Goal: Navigation & Orientation: Find specific page/section

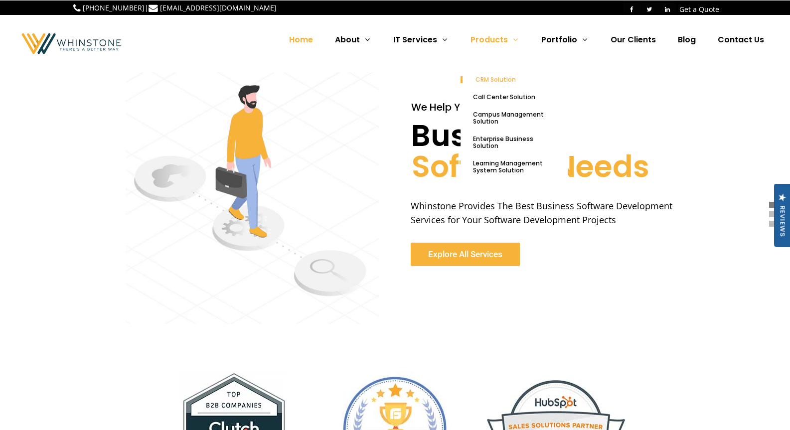
click at [509, 80] on span "CRM Solution" at bounding box center [495, 79] width 40 height 8
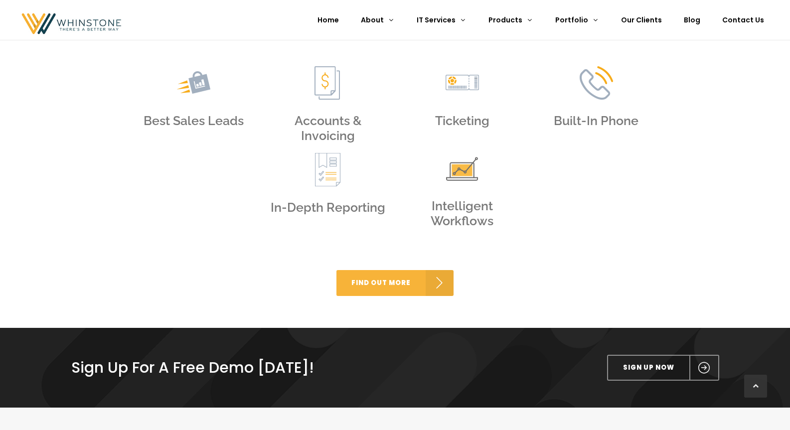
scroll to position [445, 0]
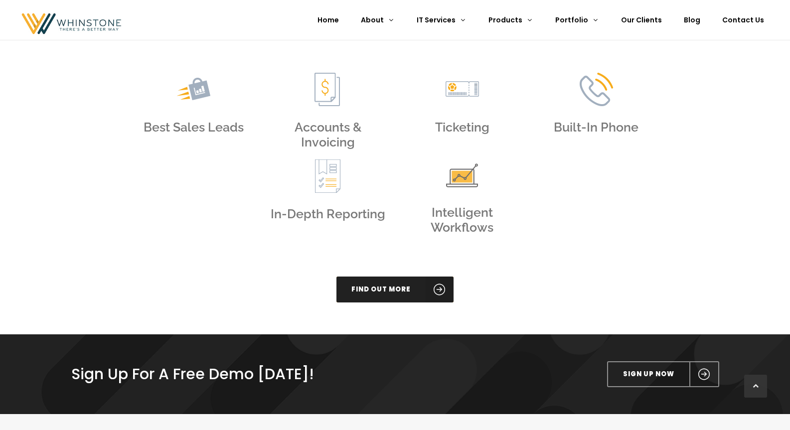
click at [432, 293] on span at bounding box center [440, 290] width 28 height 26
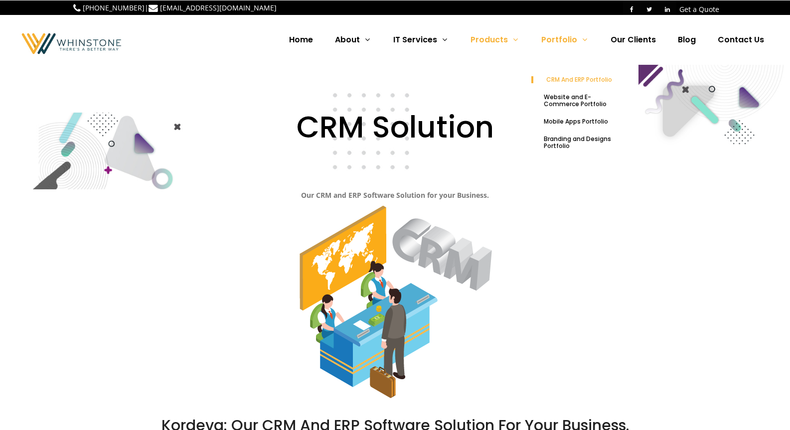
click at [605, 78] on span "CRM And ERP Portfolio" at bounding box center [579, 79] width 66 height 8
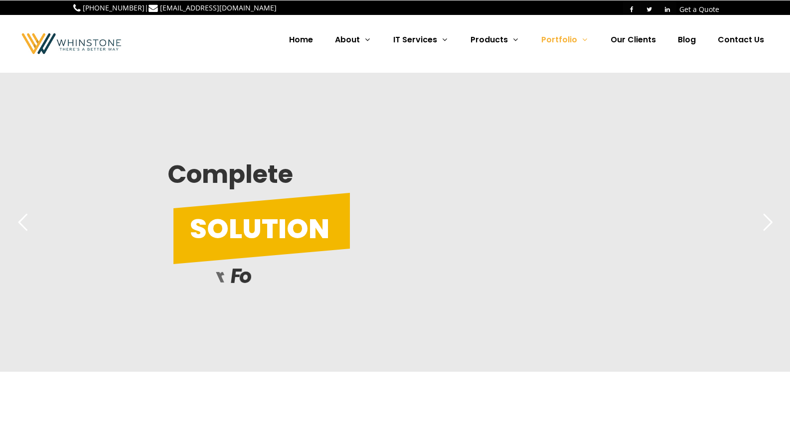
scroll to position [39, 0]
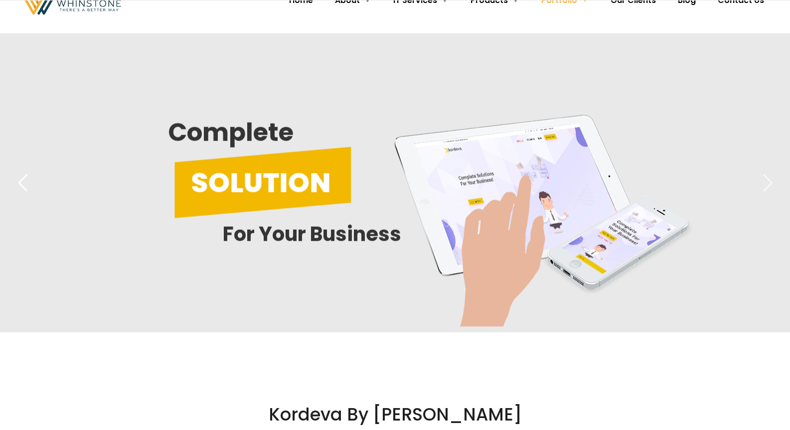
click at [764, 179] on div at bounding box center [767, 182] width 25 height 25
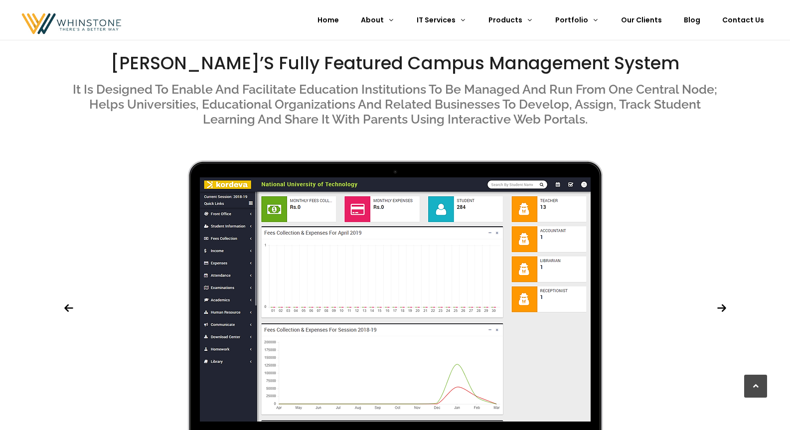
scroll to position [1597, 0]
